Goal: Information Seeking & Learning: Learn about a topic

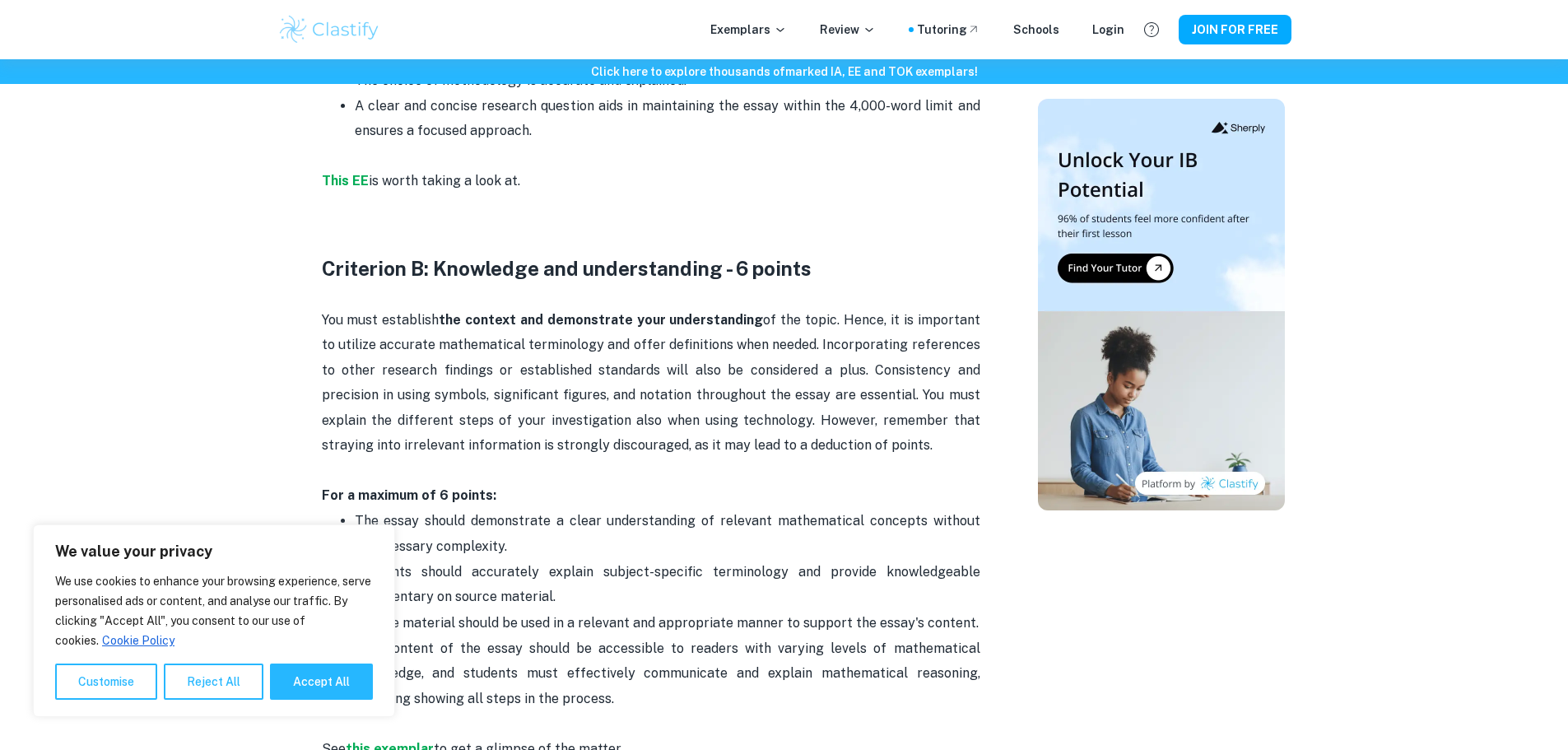
scroll to position [1235, 0]
click at [302, 673] on button "Accept All" at bounding box center [321, 682] width 103 height 36
checkbox input "true"
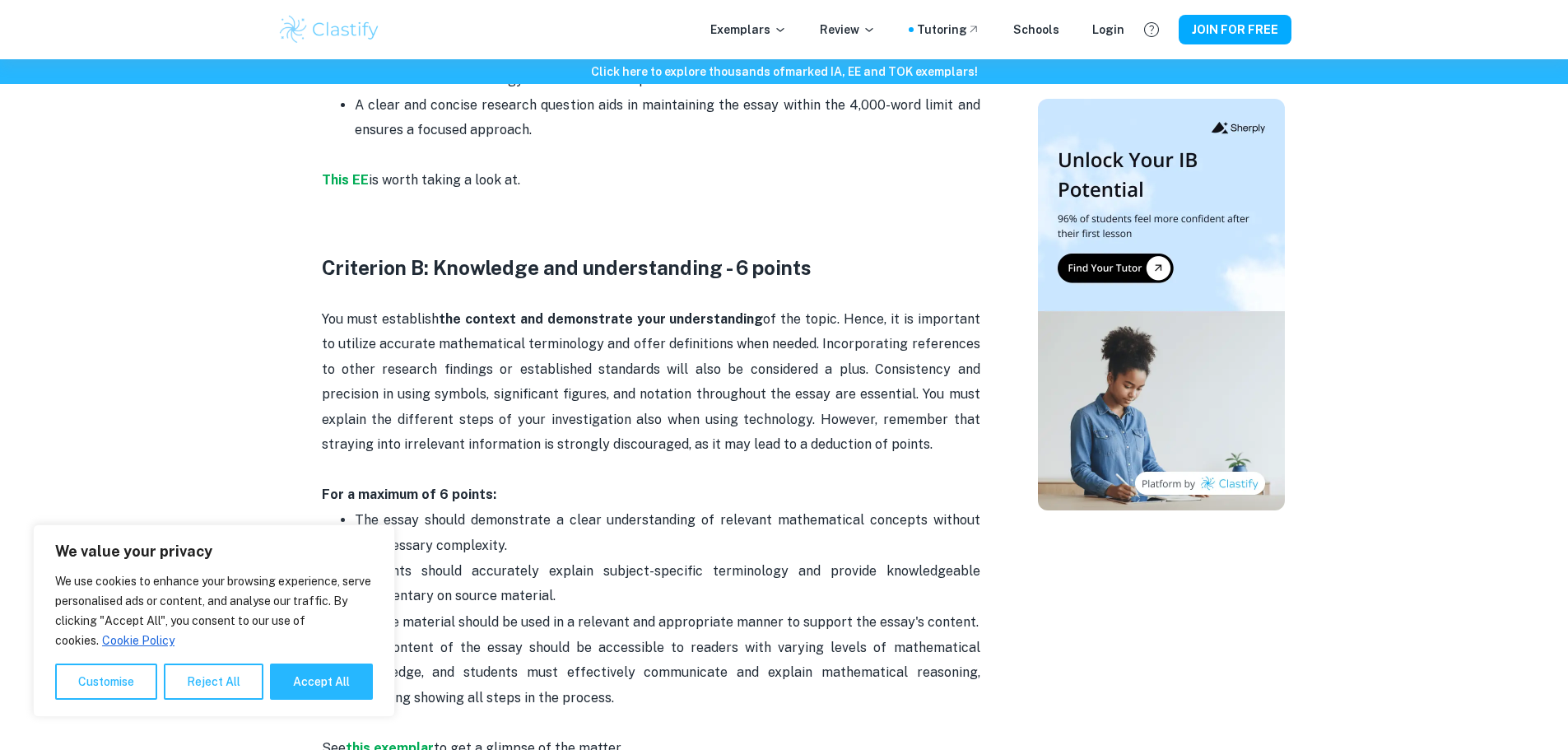
checkbox input "true"
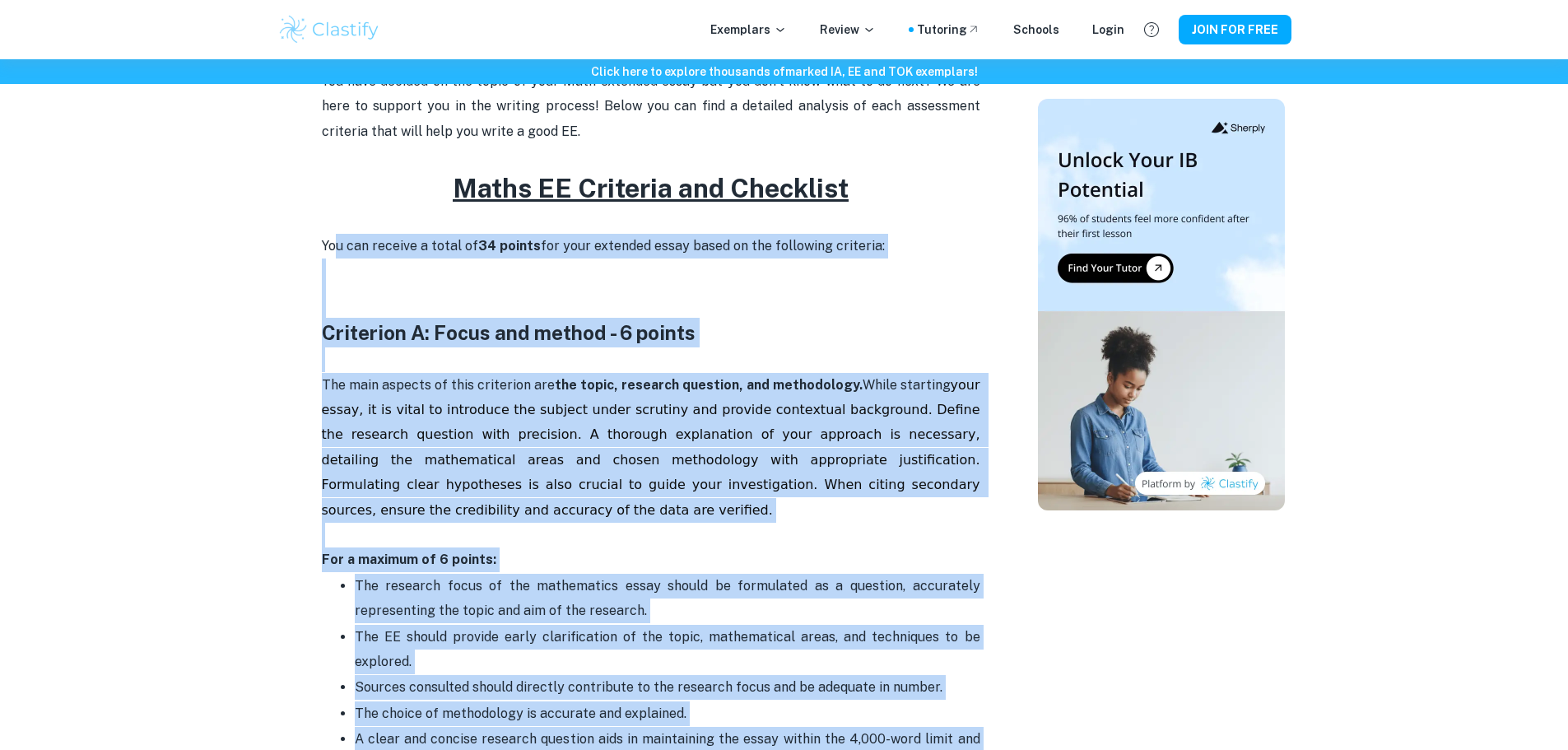
scroll to position [576, 0]
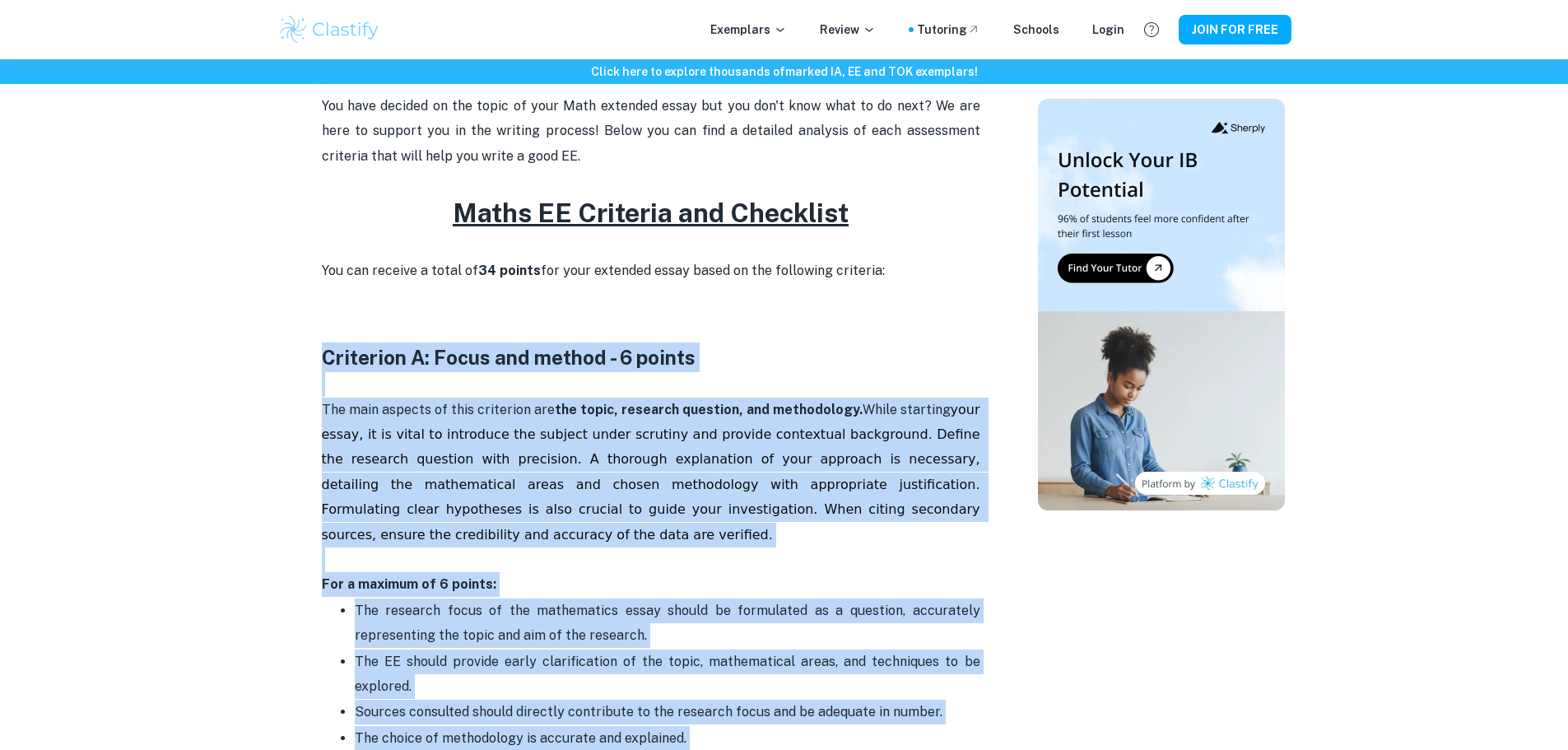
drag, startPoint x: 599, startPoint y: 499, endPoint x: 313, endPoint y: 349, distance: 322.9
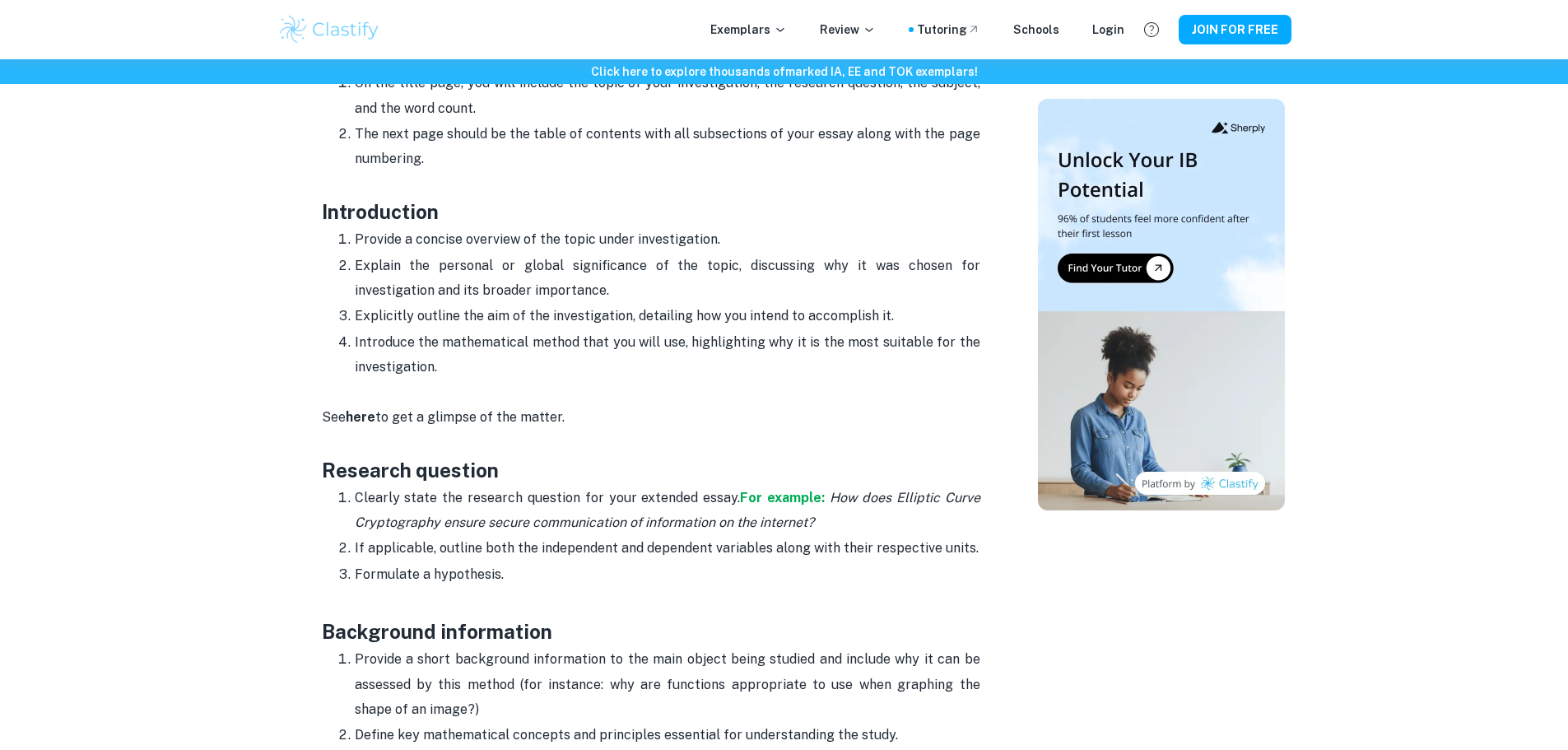
scroll to position [906, 0]
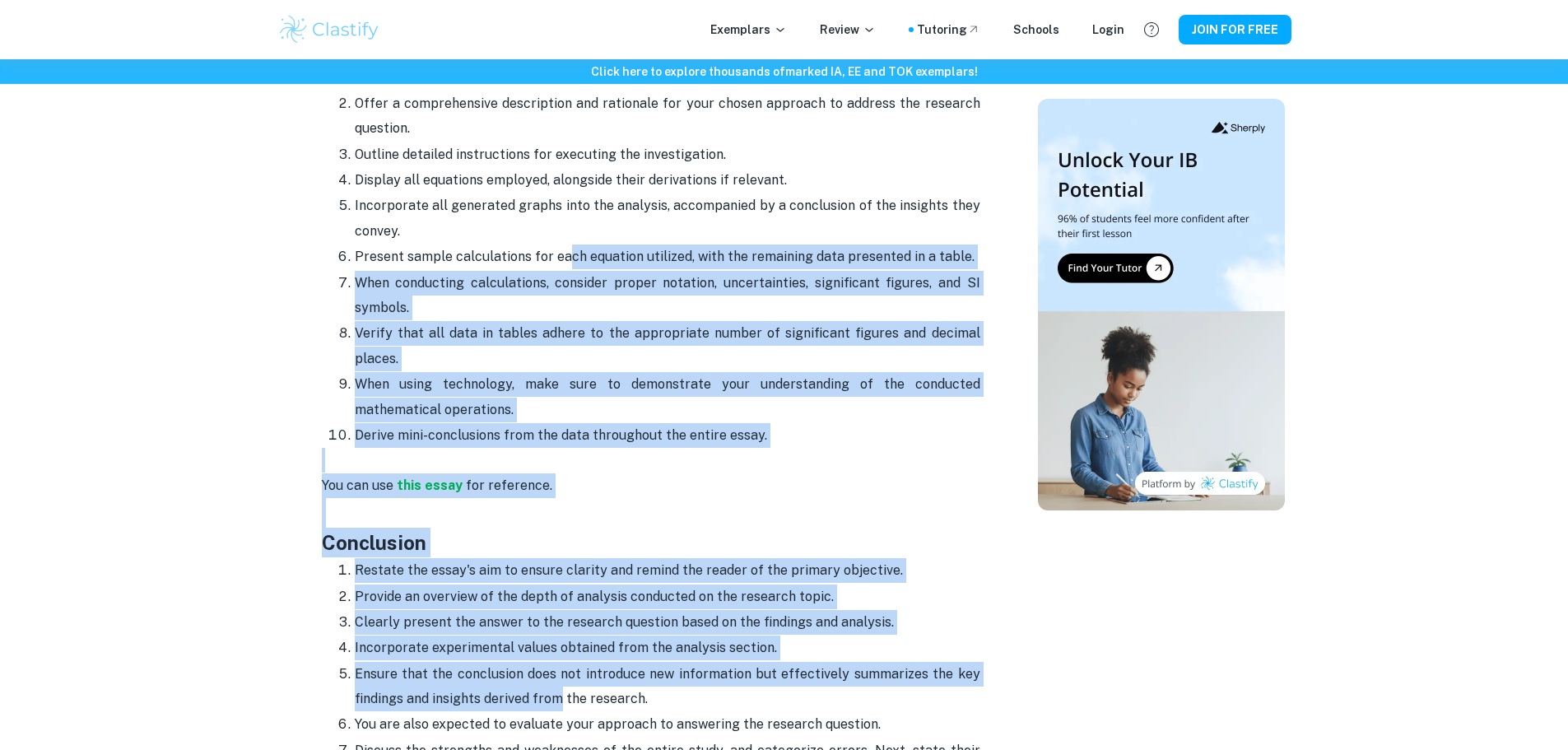
scroll to position [2223, 0]
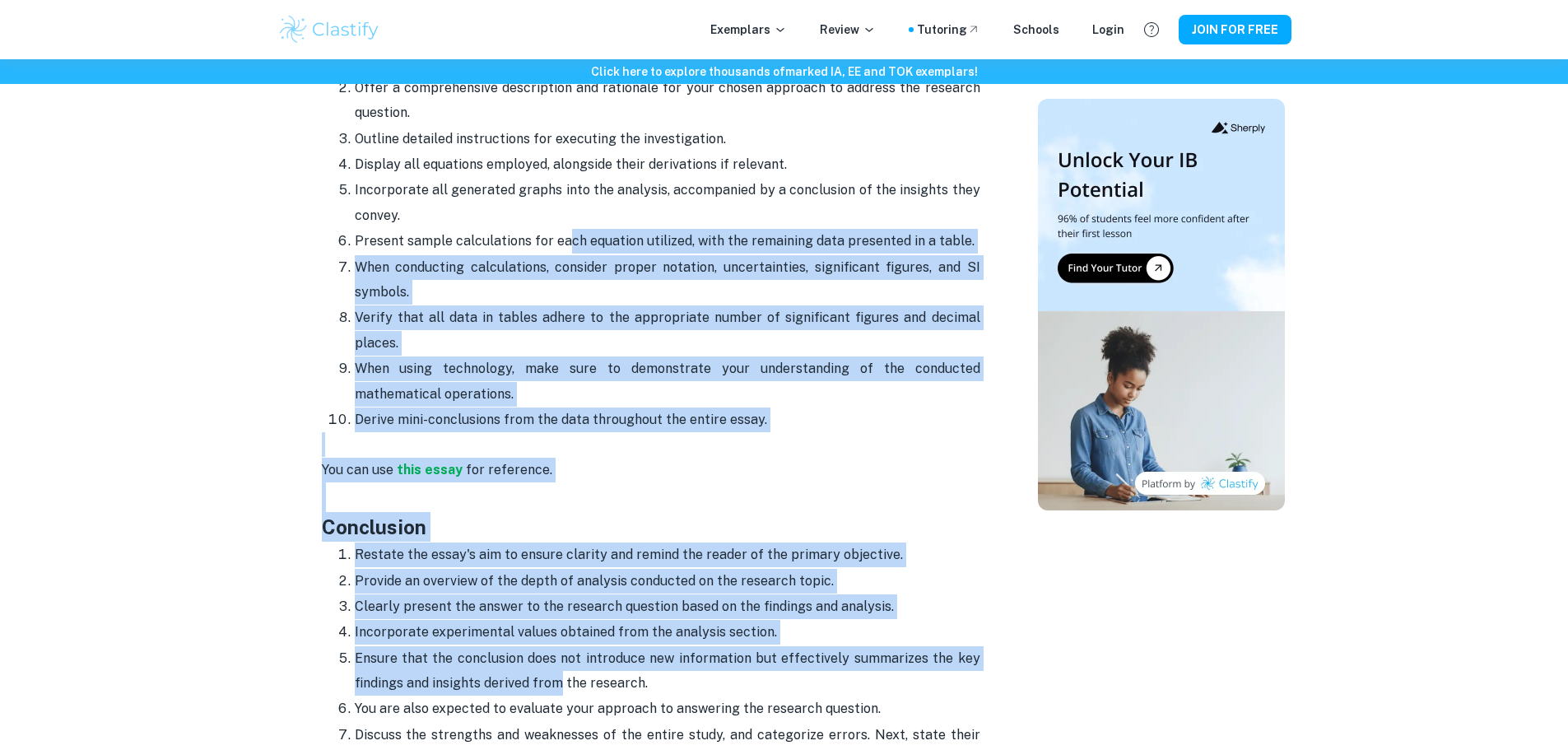
click at [498, 317] on p "Verify that all data in tables adhere to the appropriate number of significant …" at bounding box center [667, 330] width 625 height 50
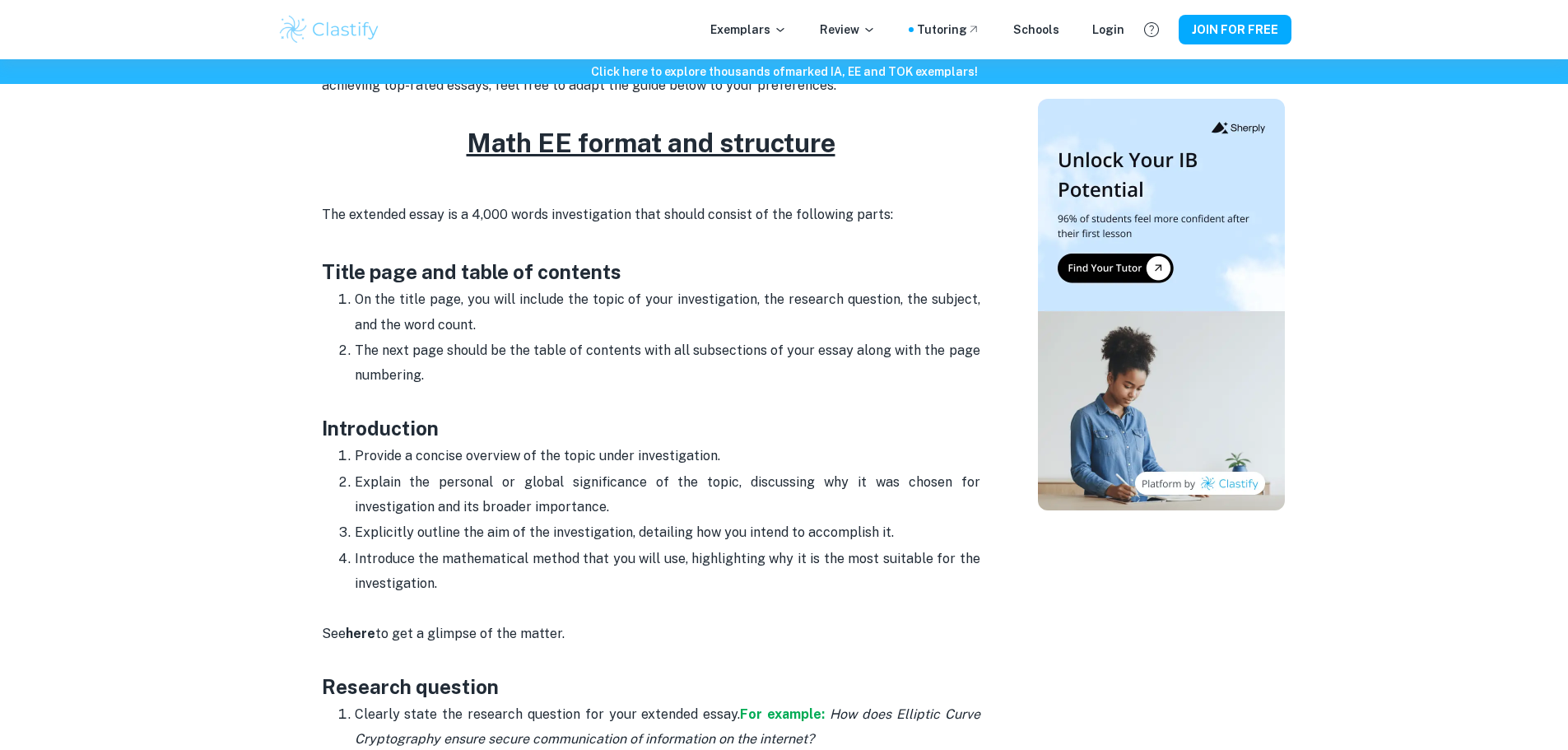
scroll to position [659, 0]
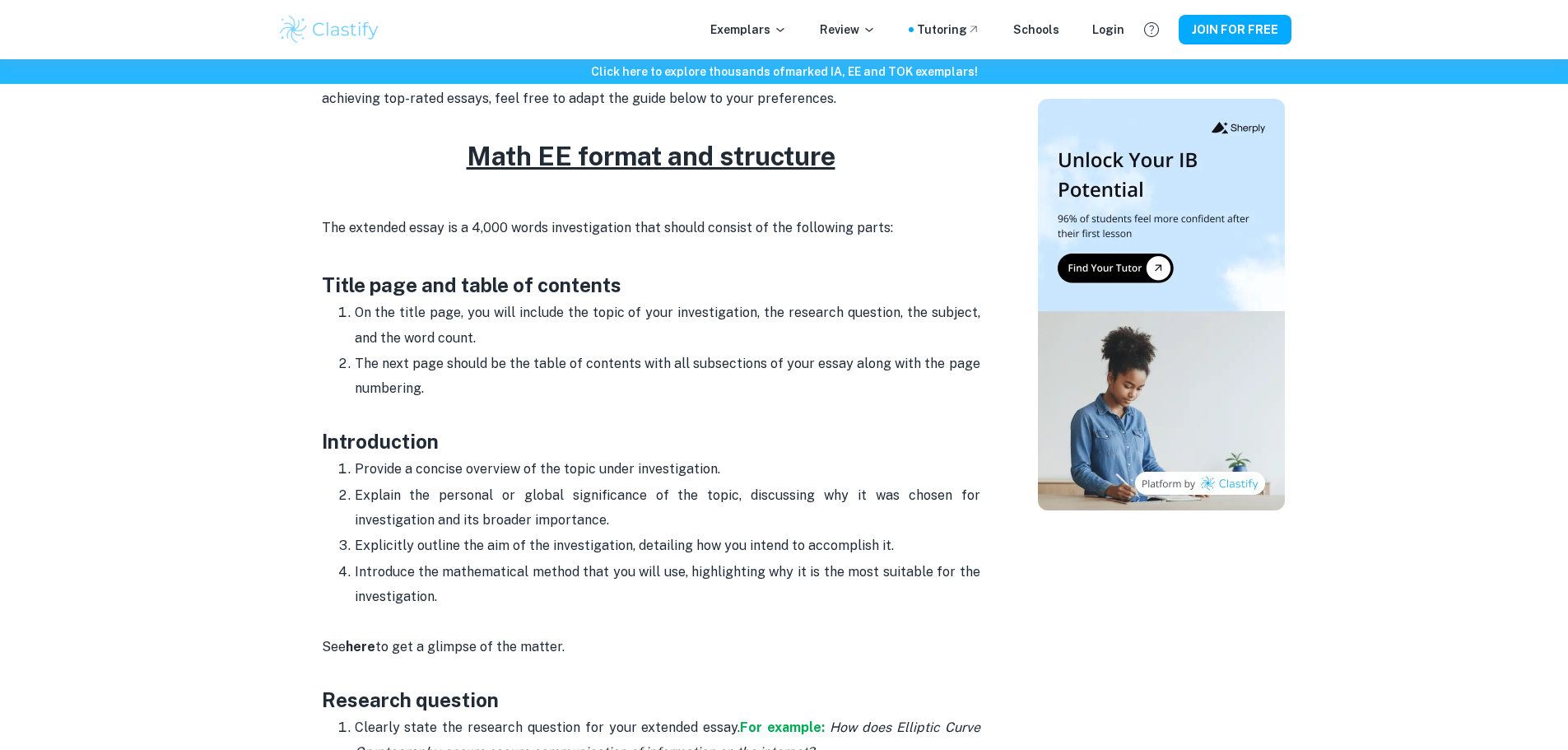
drag, startPoint x: 591, startPoint y: 472, endPoint x: 419, endPoint y: 149, distance: 365.9
copy div "Math EE format and structure The extended essay is a 4,000 words investigation …"
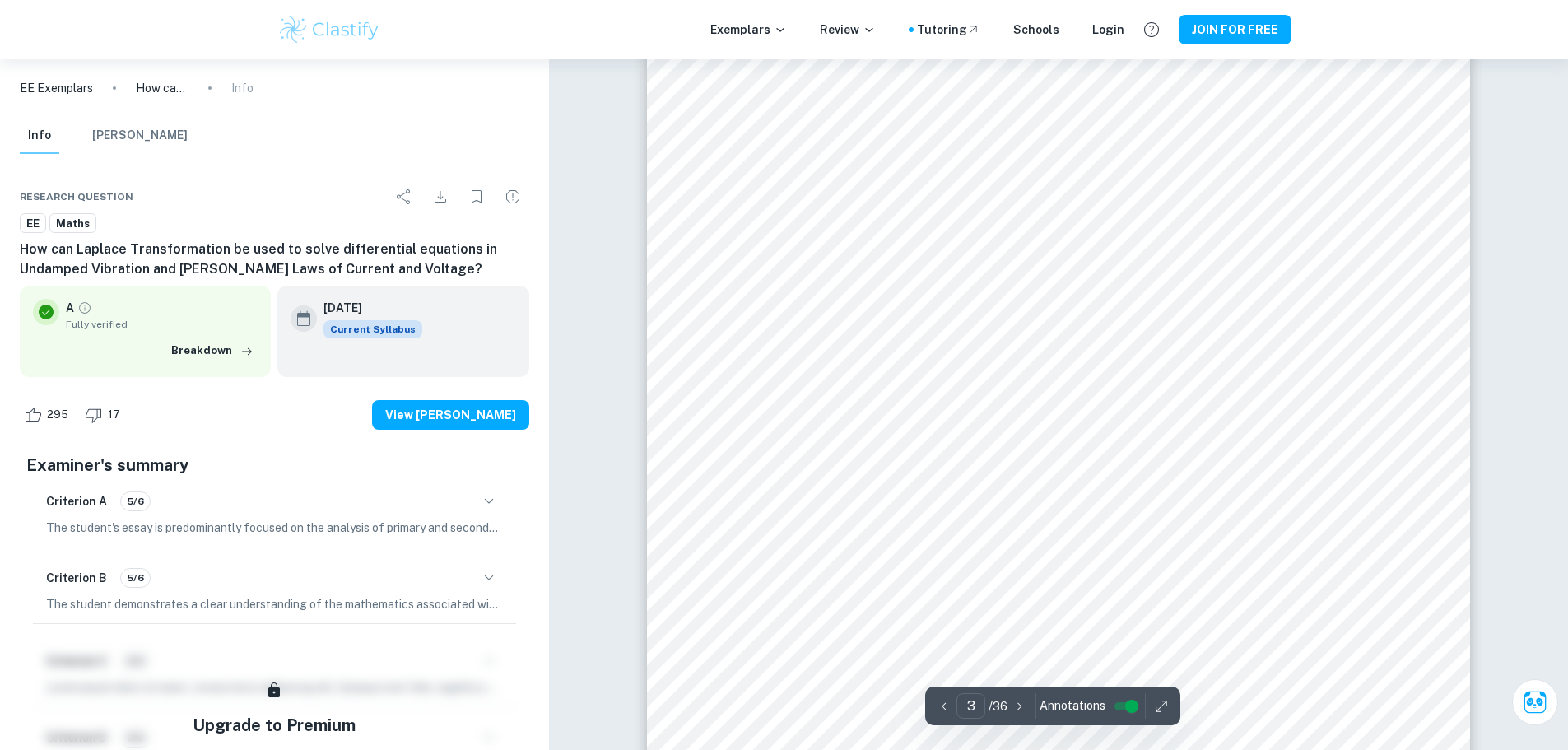
scroll to position [2552, 0]
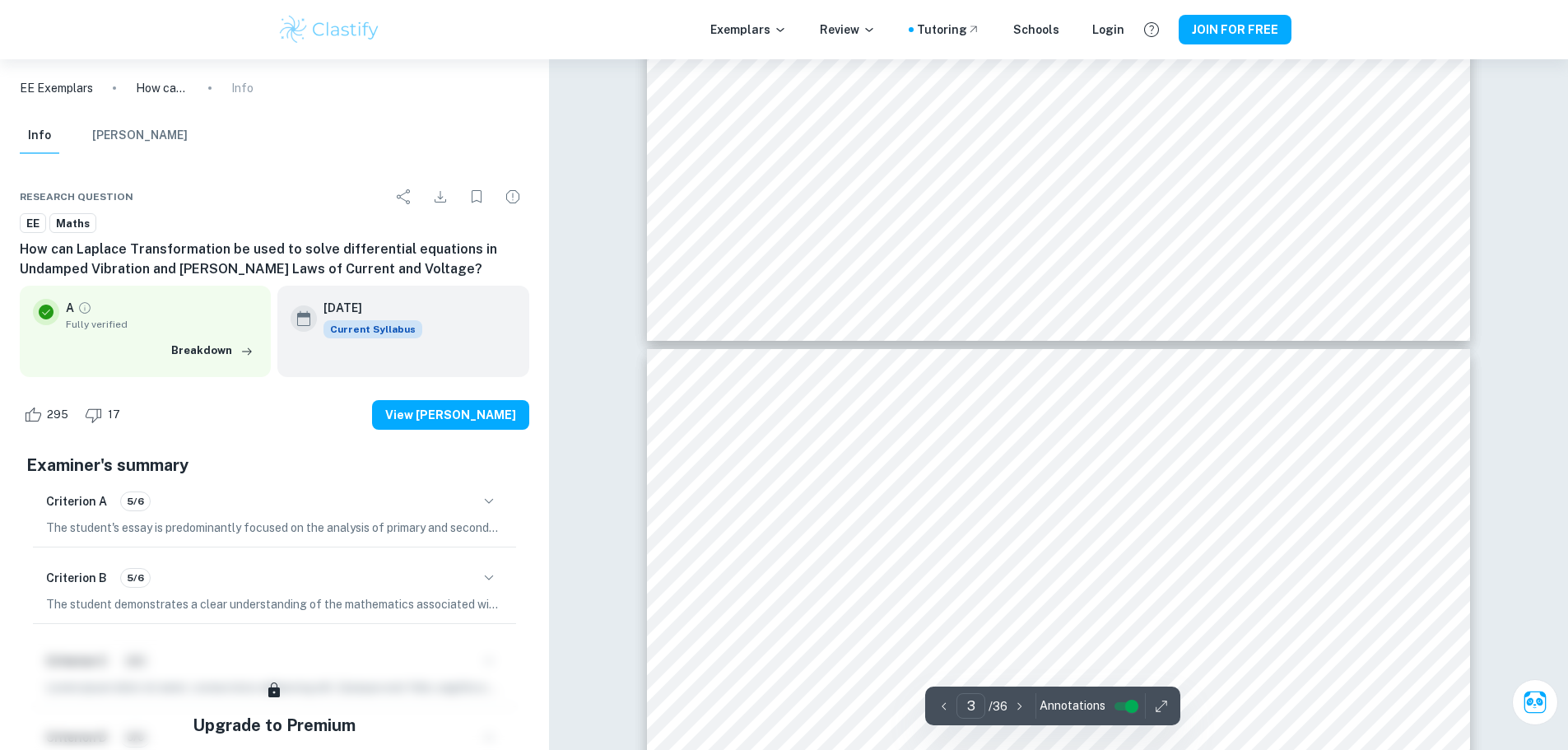
type input "4"
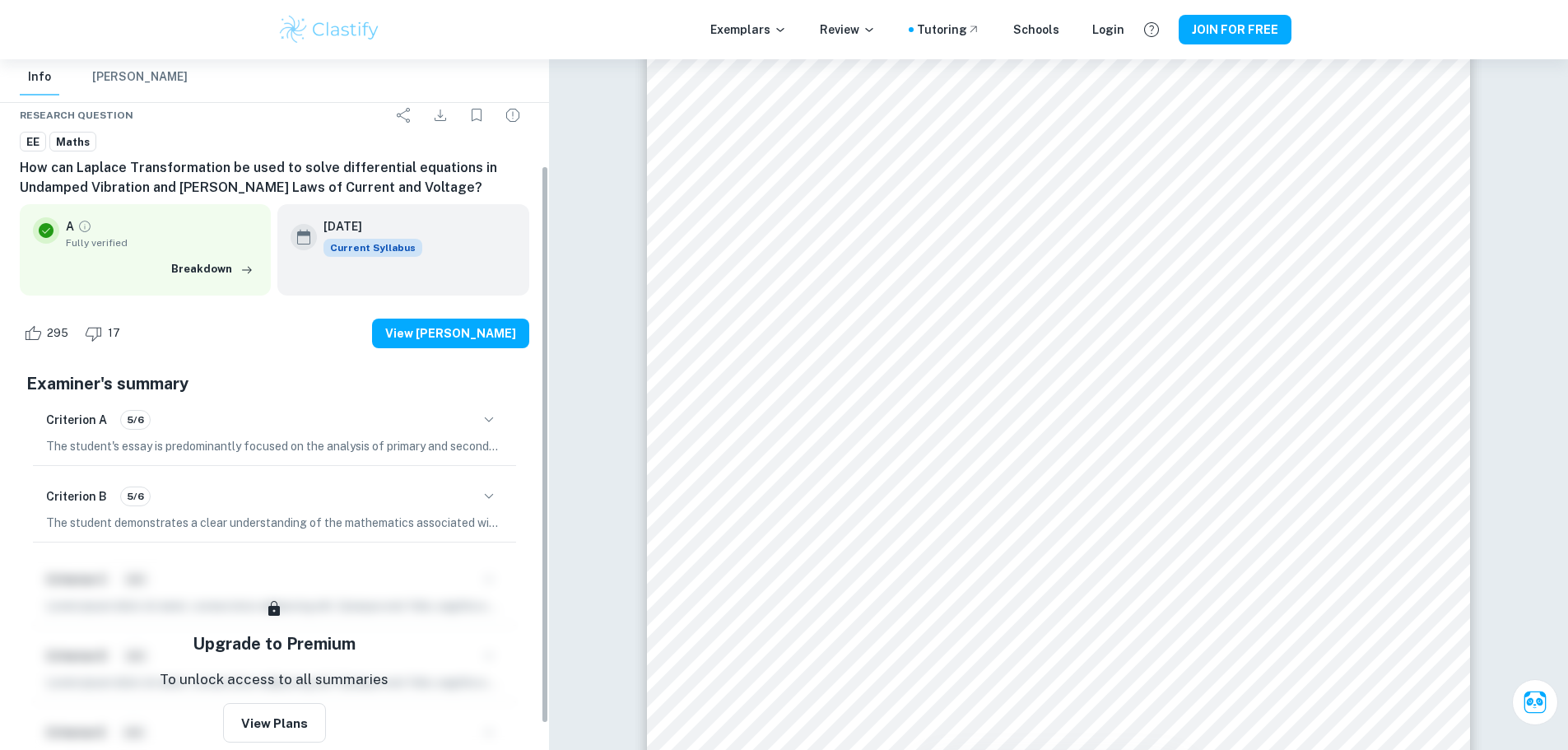
scroll to position [163, 0]
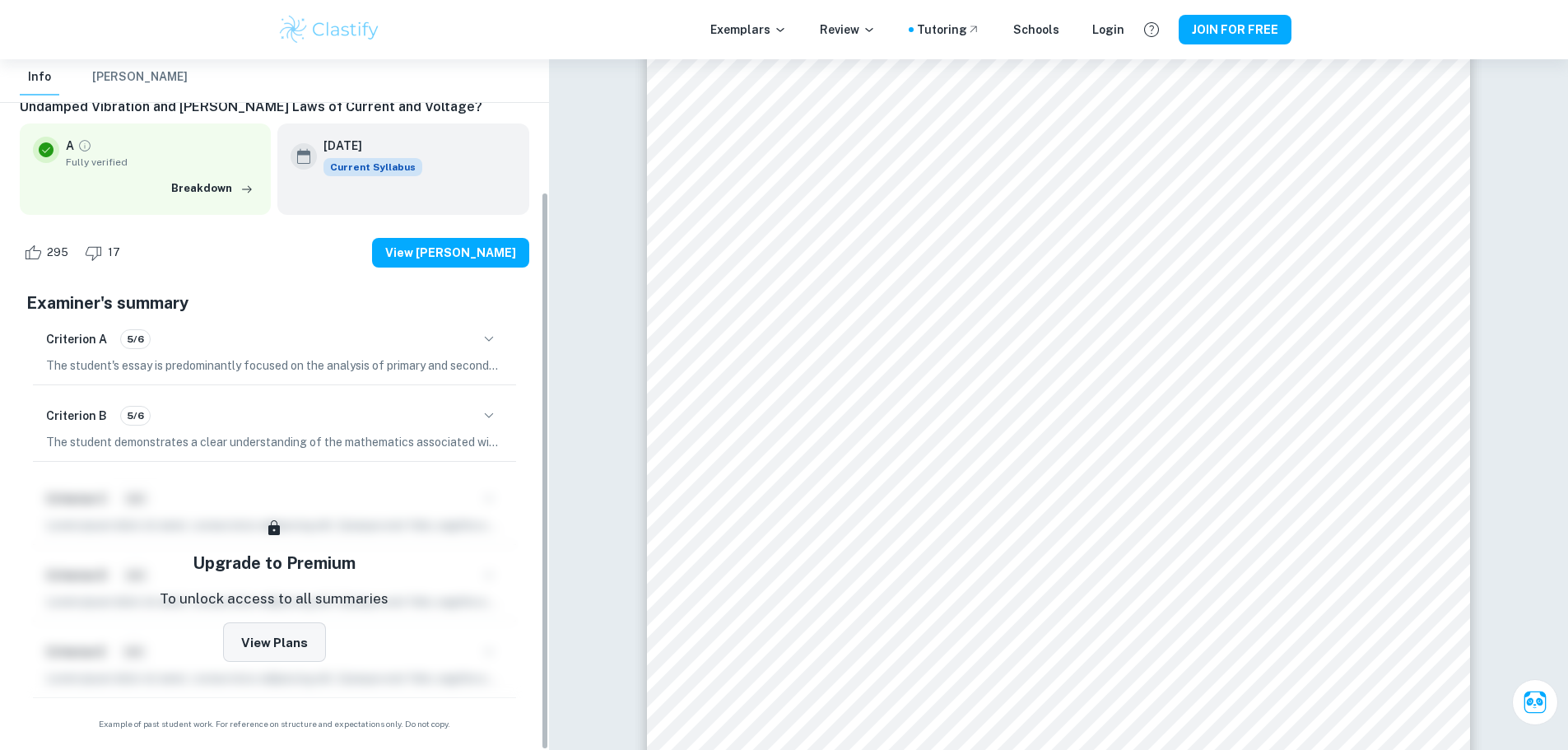
click at [265, 651] on button "View Plans" at bounding box center [274, 642] width 103 height 40
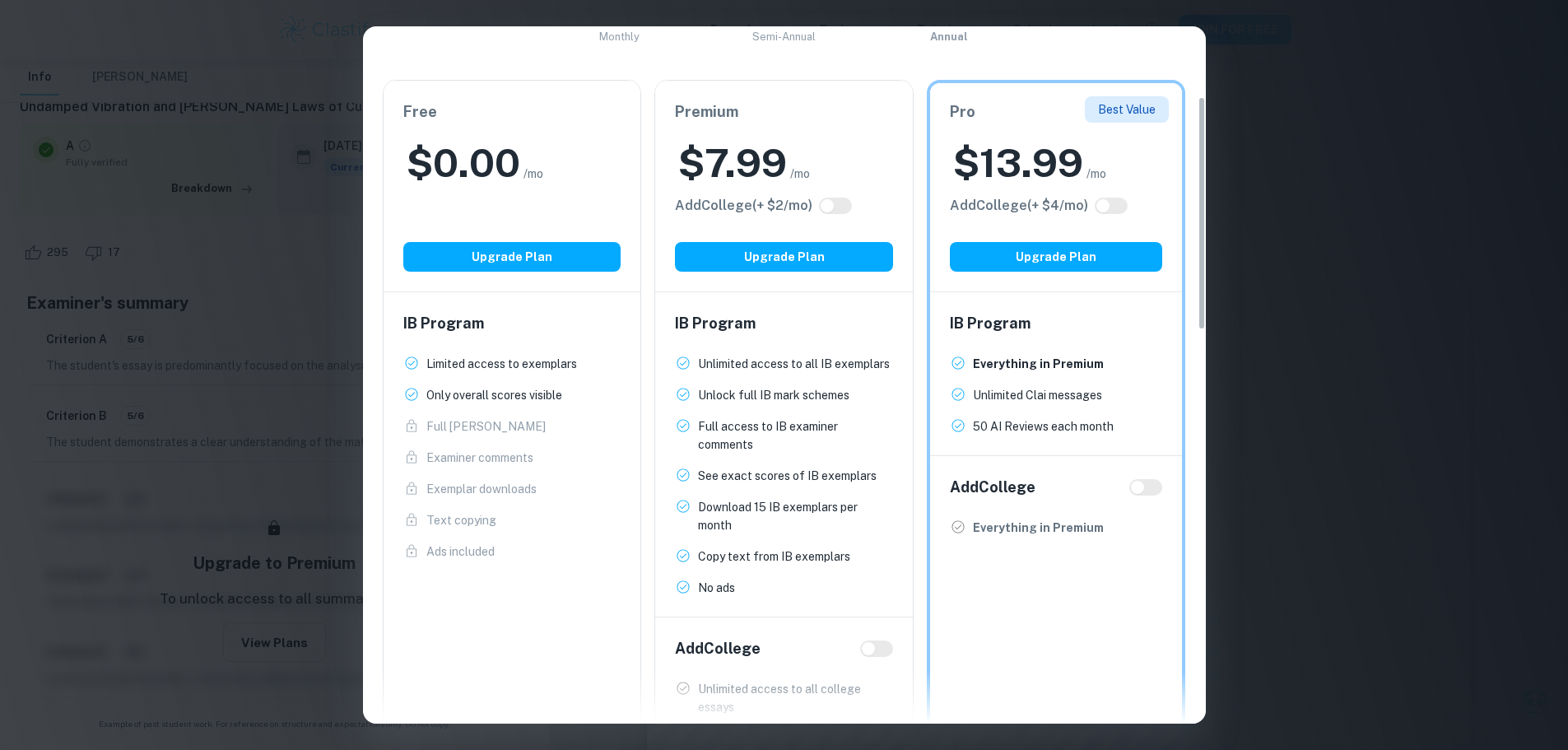
scroll to position [247, 0]
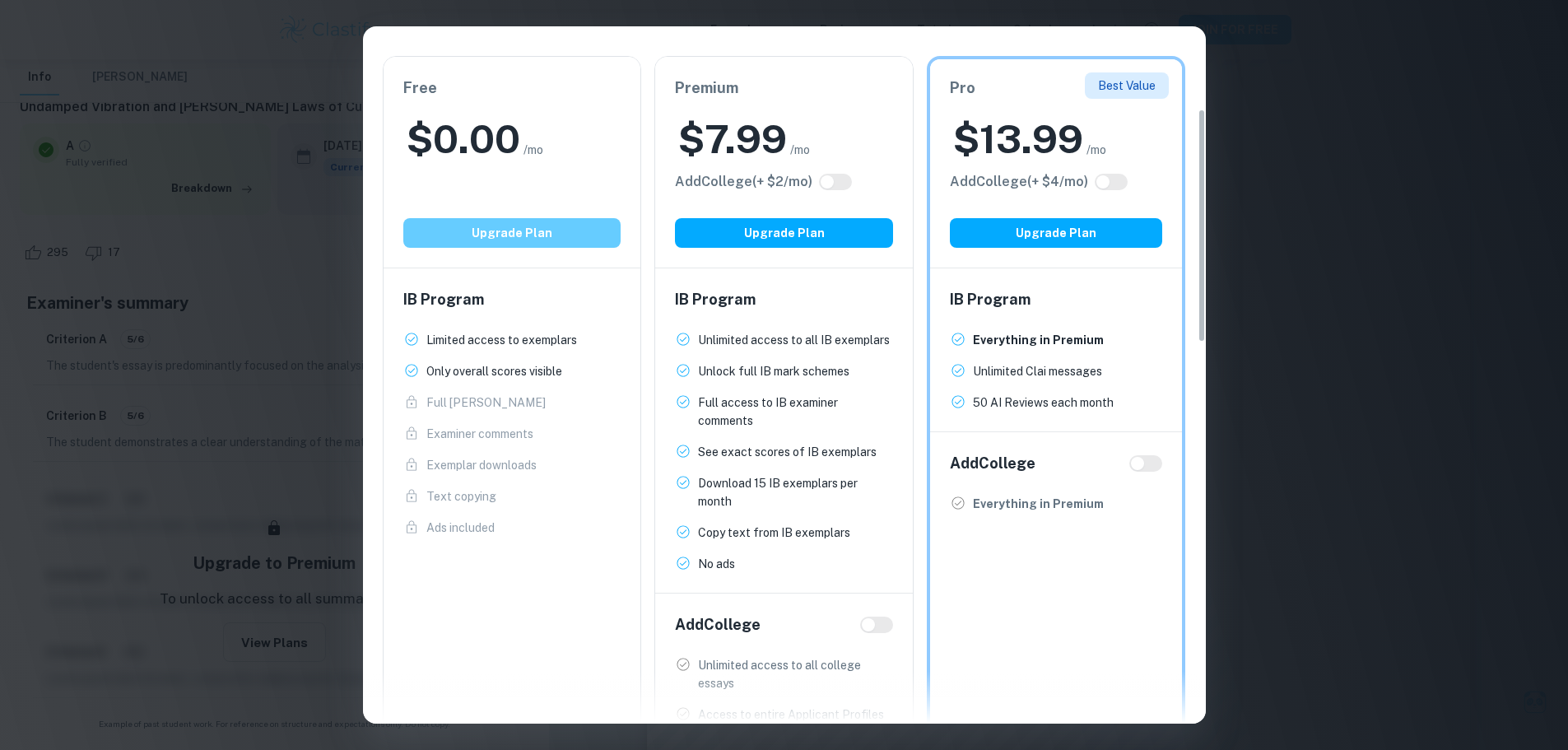
click at [518, 239] on button "Upgrade Plan" at bounding box center [512, 233] width 218 height 30
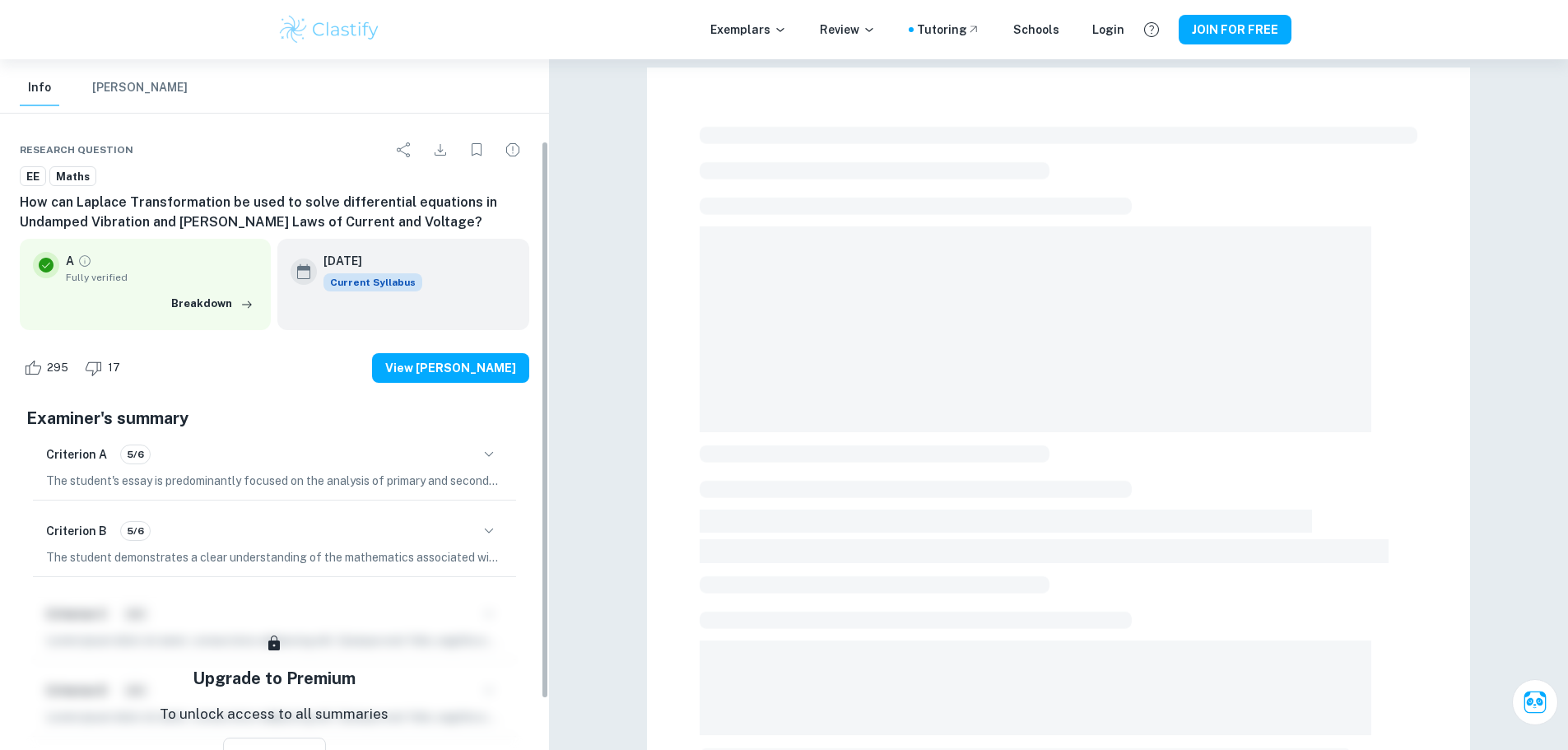
scroll to position [163, 0]
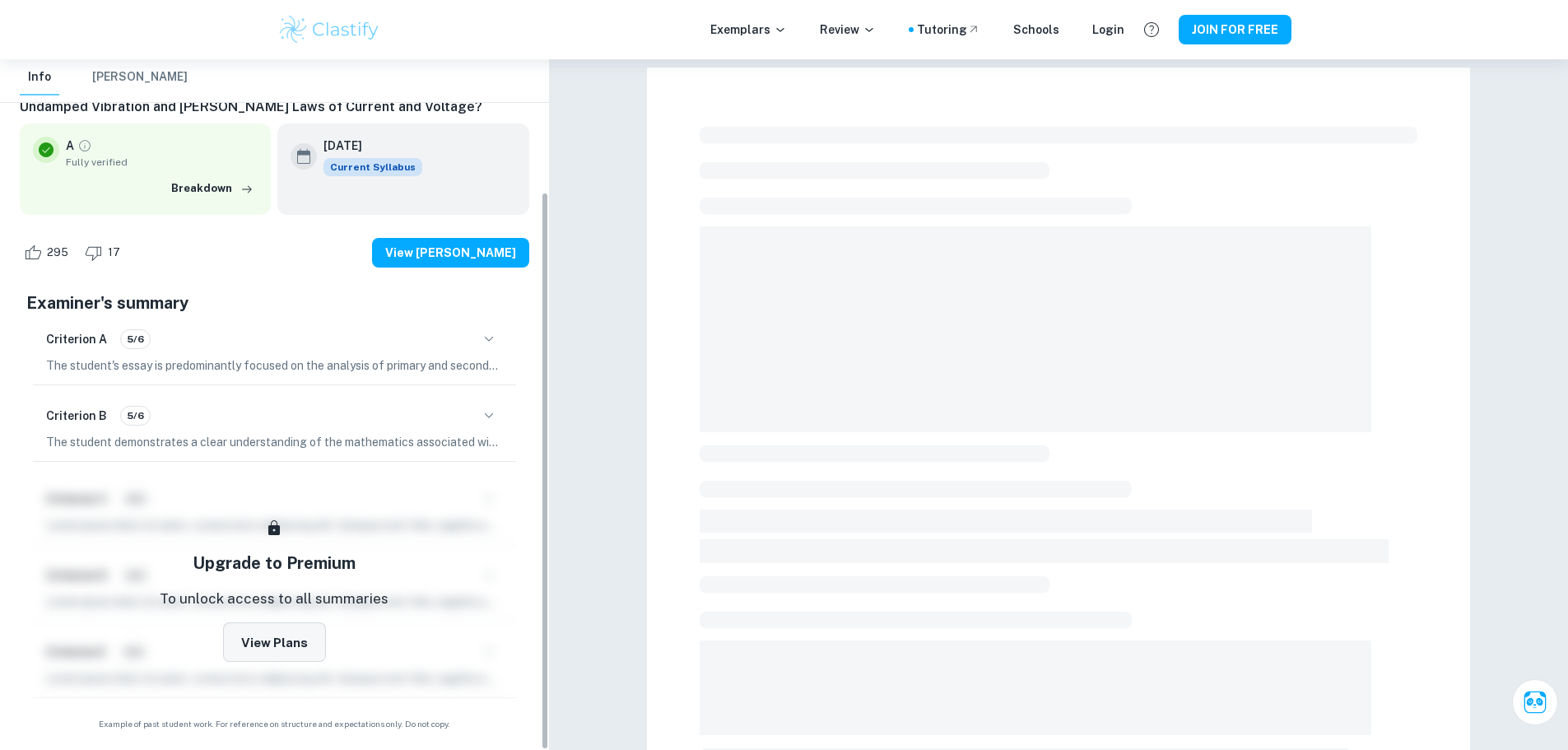
click at [288, 631] on button "View Plans" at bounding box center [274, 642] width 103 height 40
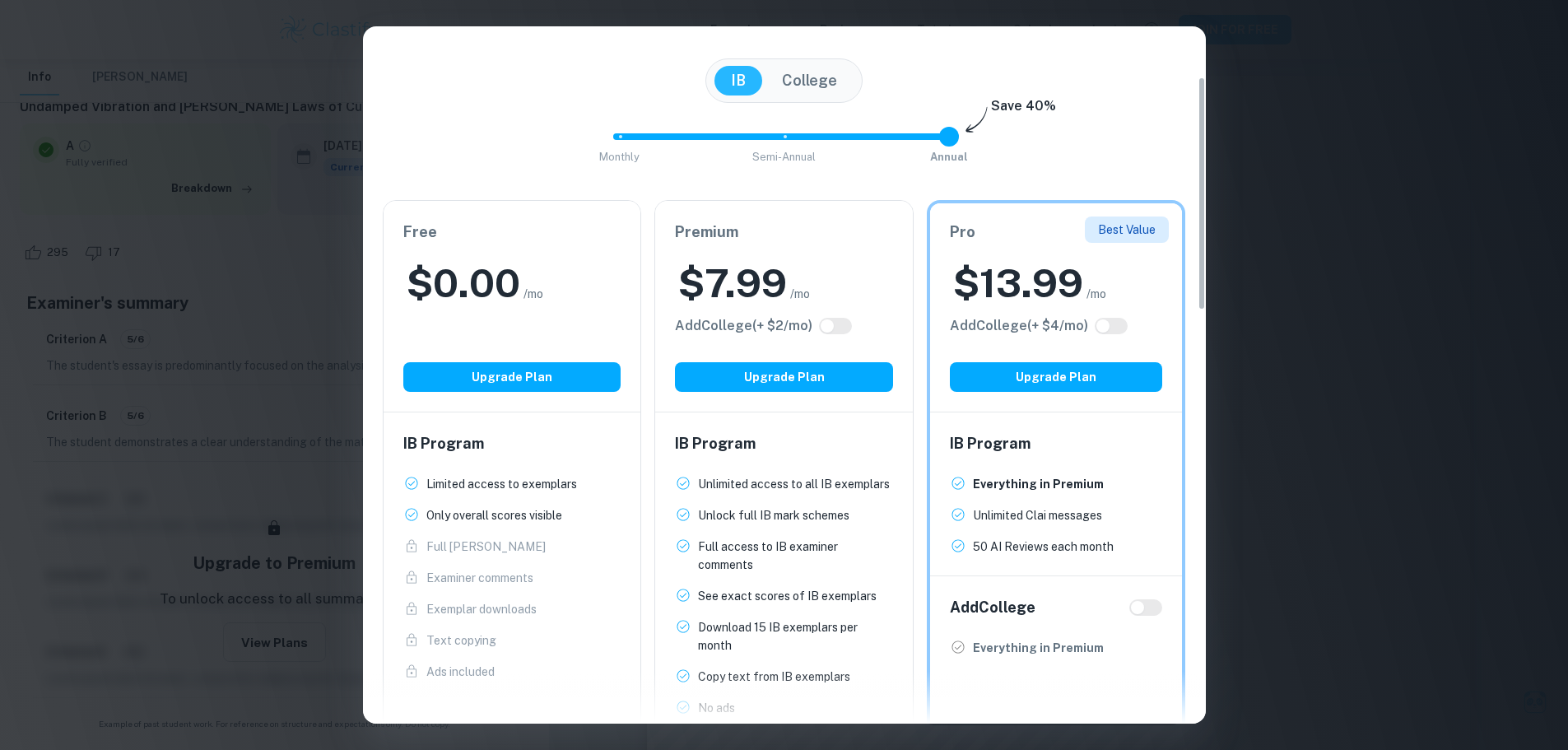
scroll to position [82, 0]
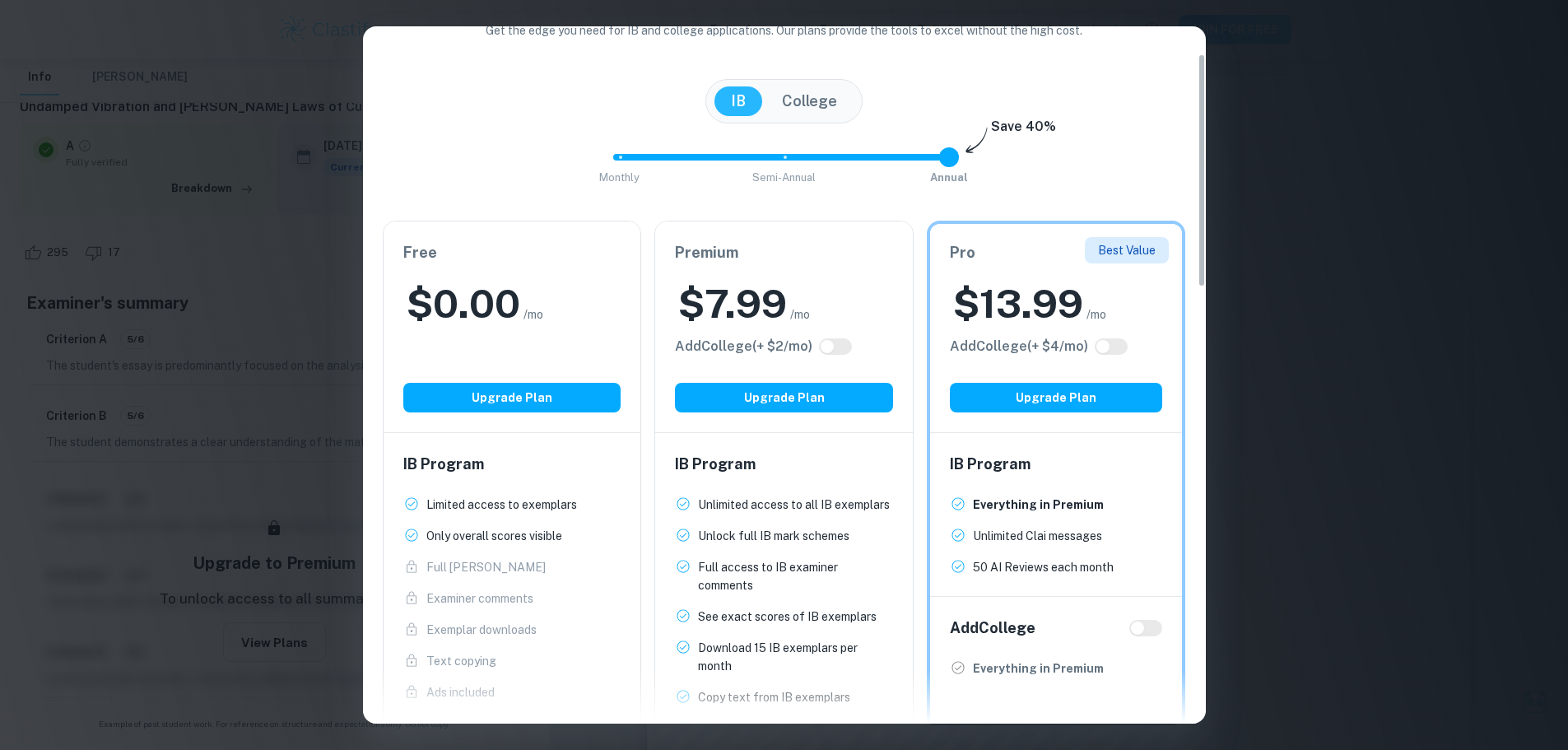
click at [1264, 450] on div "Easily Ace Your IB Coursework & Crush College Essays. Get Clastify Premium Get …" at bounding box center [784, 375] width 1568 height 750
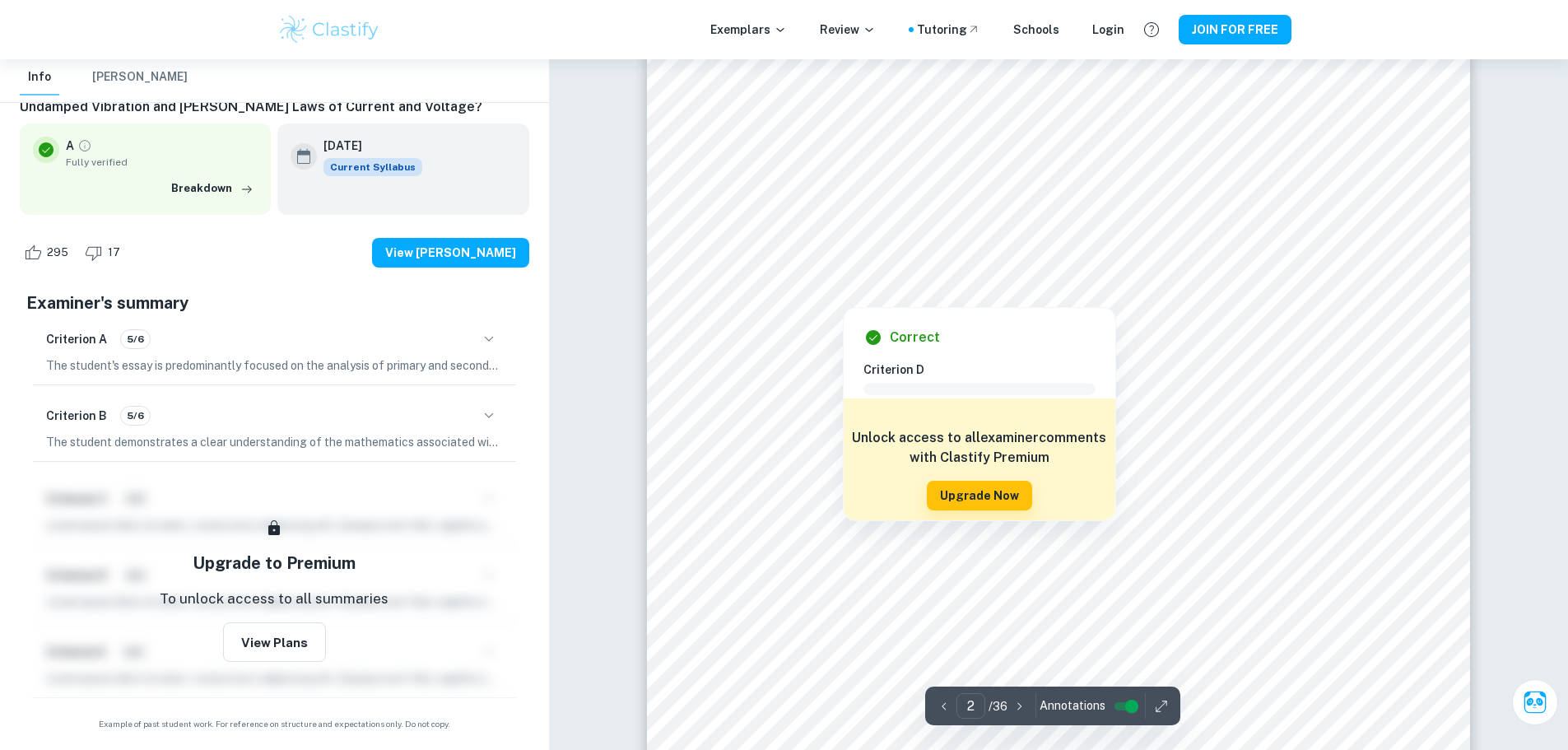
scroll to position [1404, 0]
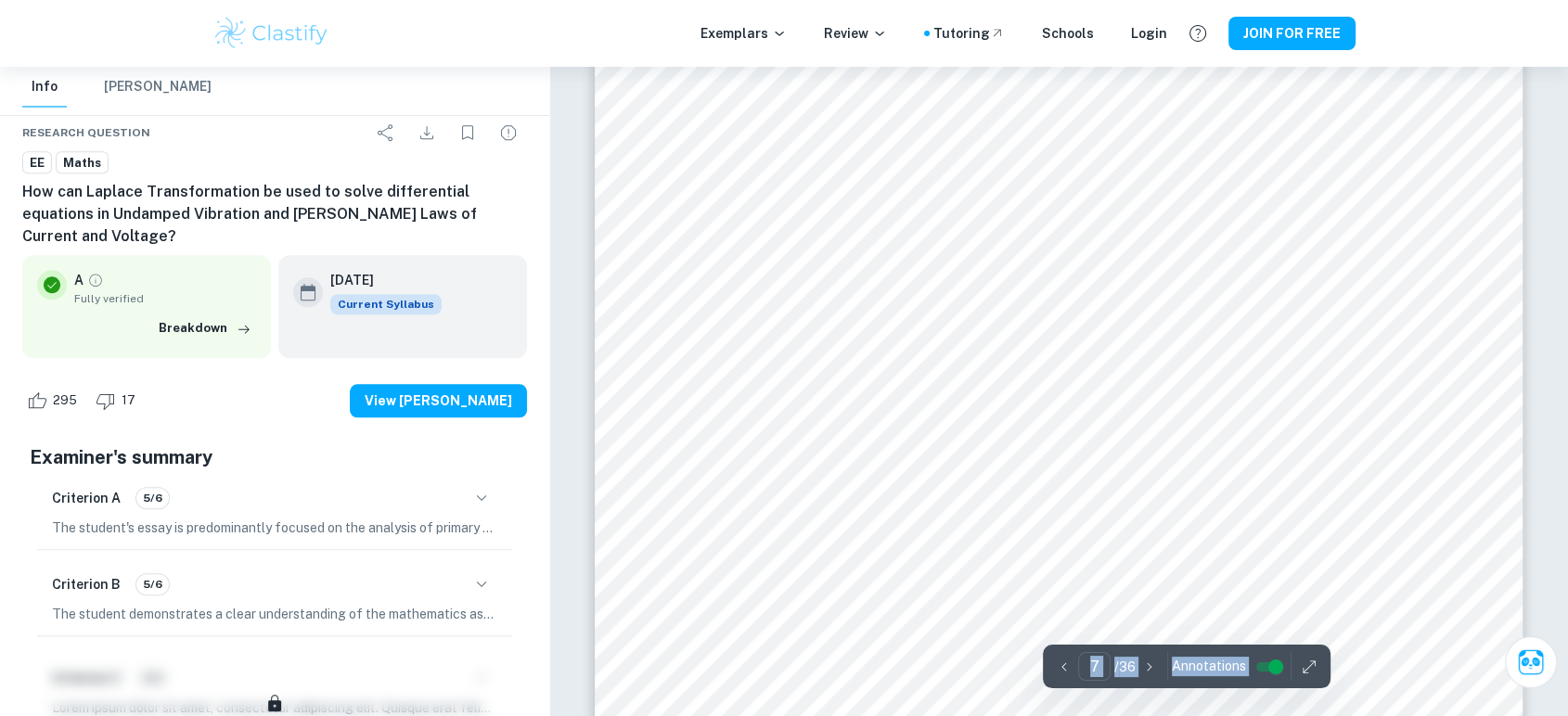
scroll to position [8779, 0]
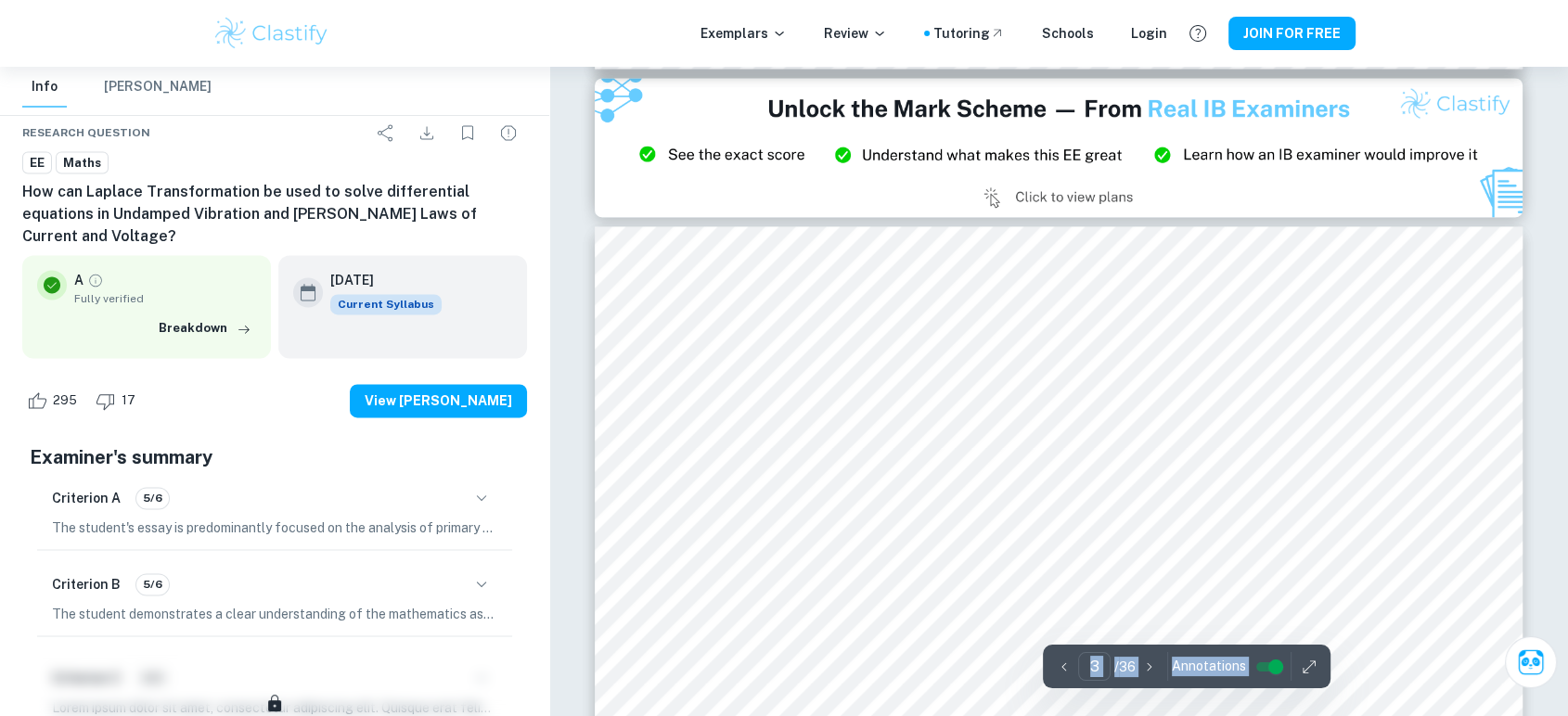
type input "2"
